Goal: Information Seeking & Learning: Check status

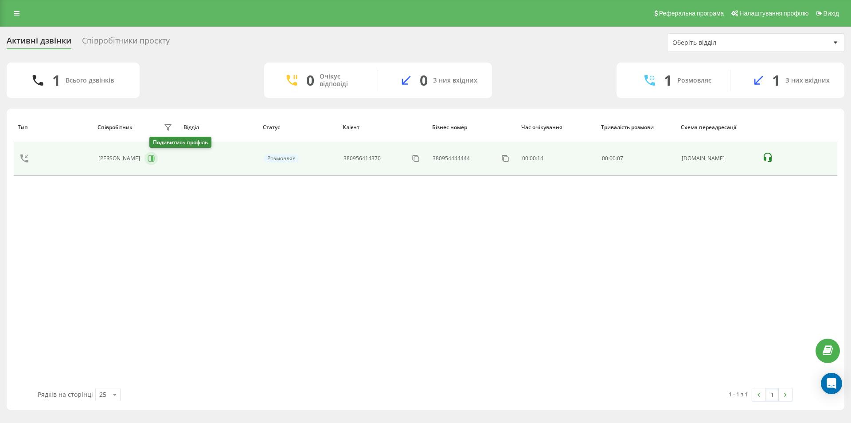
click at [153, 159] on icon at bounding box center [152, 158] width 2 height 4
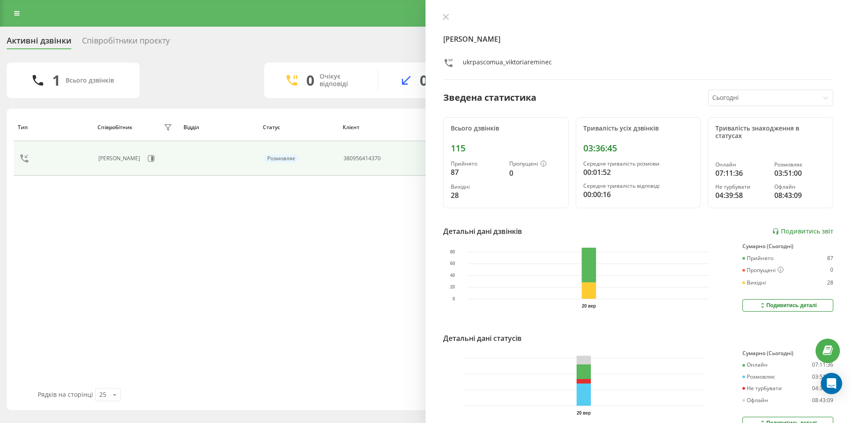
drag, startPoint x: 447, startPoint y: 6, endPoint x: 446, endPoint y: 12, distance: 6.3
click at [447, 6] on div "Ремінець Вікторія ukrpascomua_viktoriareminec Зведена статистика Сьогодні Всьог…" at bounding box center [639, 211] width 426 height 423
click at [446, 12] on div "Ремінець Вікторія ukrpascomua_viktoriareminec Зведена статистика Сьогодні Всьог…" at bounding box center [639, 211] width 426 height 423
click at [449, 16] on button at bounding box center [446, 17] width 12 height 8
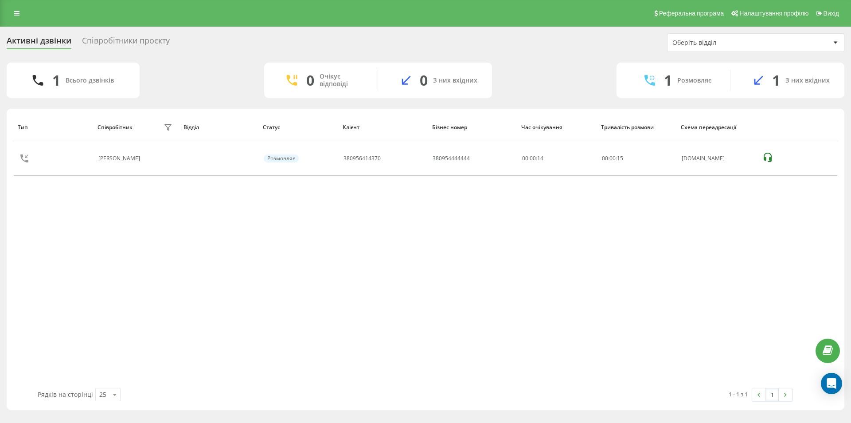
click at [147, 46] on div "Співробітники проєкту" at bounding box center [126, 43] width 88 height 14
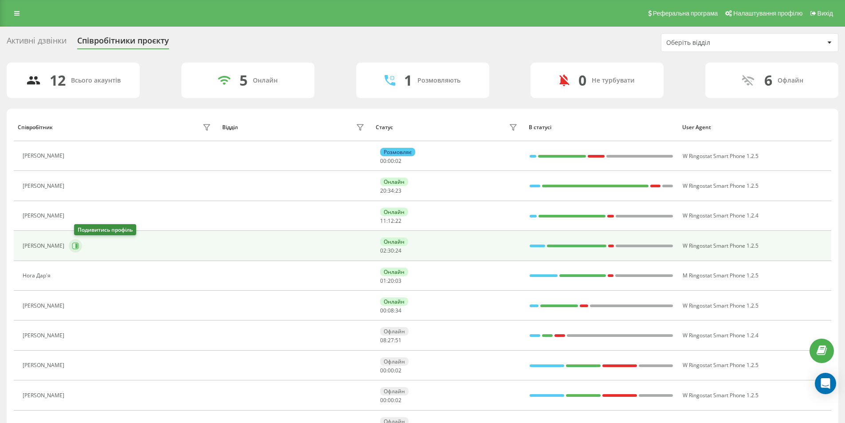
click at [79, 245] on icon at bounding box center [75, 245] width 7 height 7
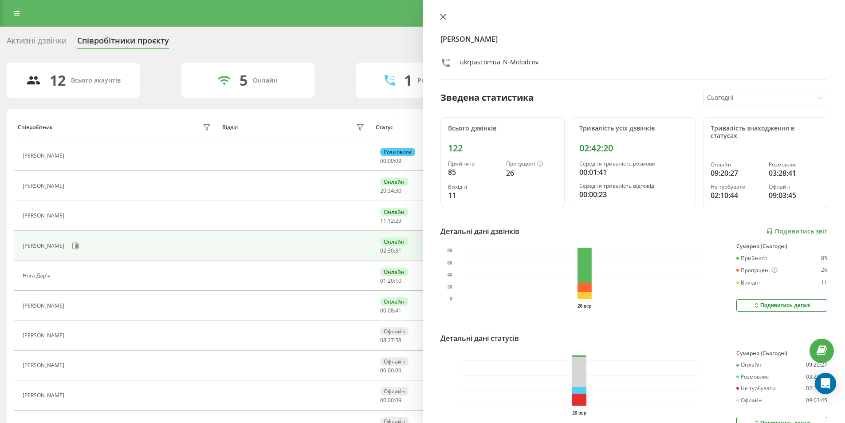
click at [443, 17] on icon at bounding box center [442, 16] width 5 height 5
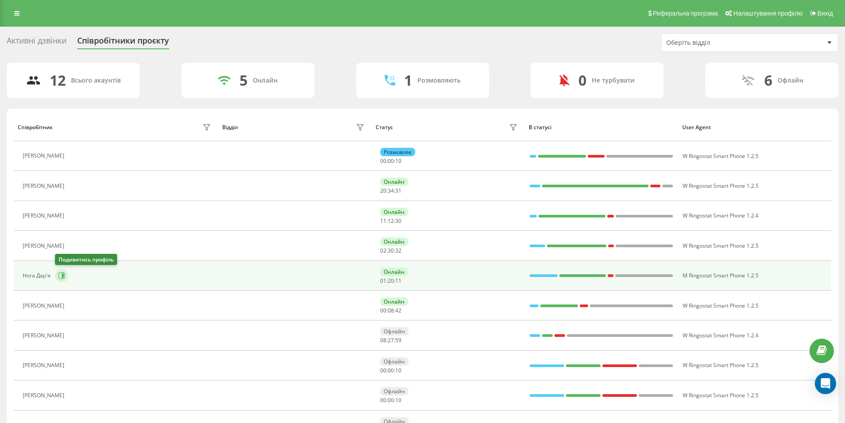
click at [60, 273] on icon at bounding box center [62, 275] width 7 height 7
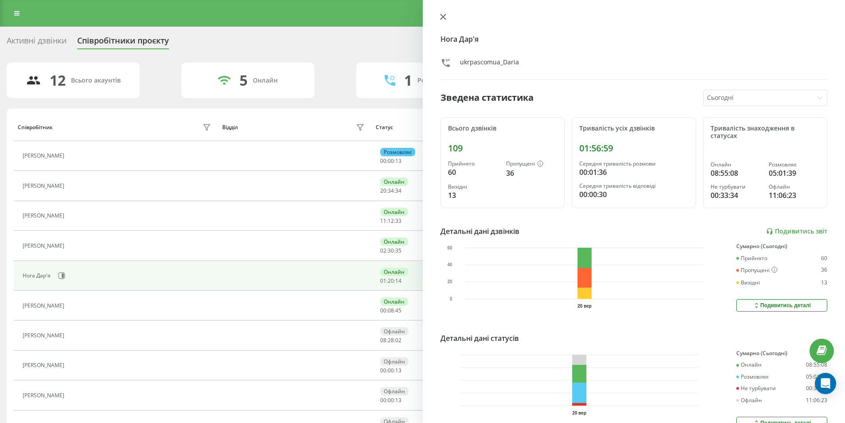
click at [441, 21] on button at bounding box center [443, 17] width 12 height 8
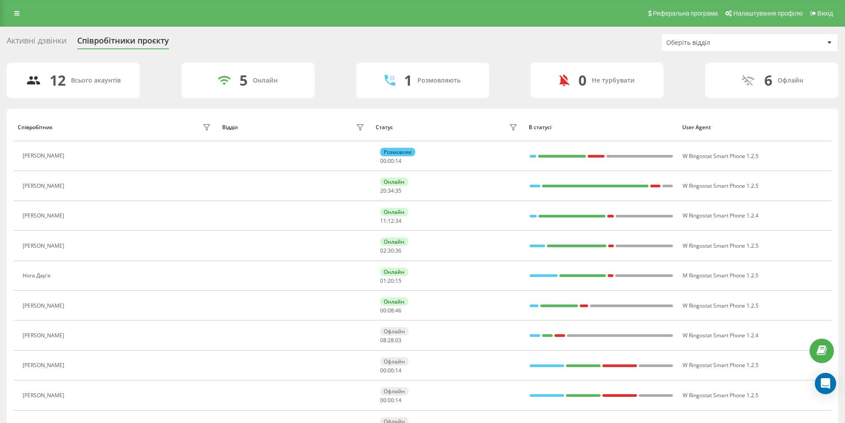
click at [27, 38] on div "Активні дзвінки" at bounding box center [37, 43] width 60 height 14
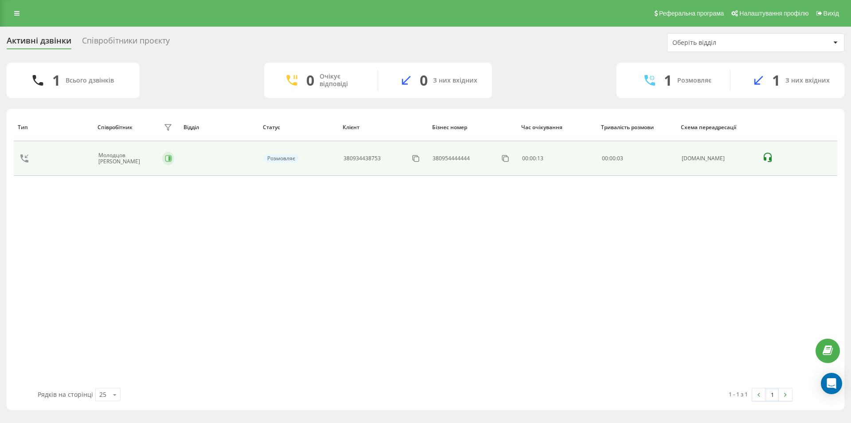
click at [169, 157] on icon at bounding box center [170, 158] width 2 height 4
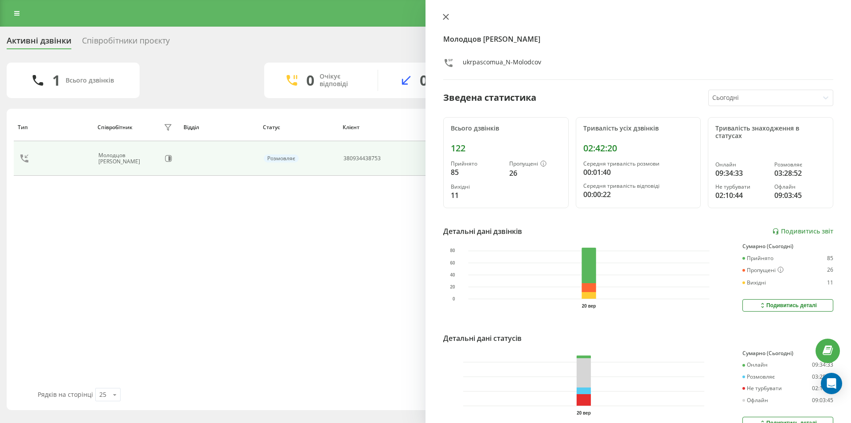
click at [443, 16] on icon at bounding box center [446, 17] width 6 height 6
